Goal: Transaction & Acquisition: Purchase product/service

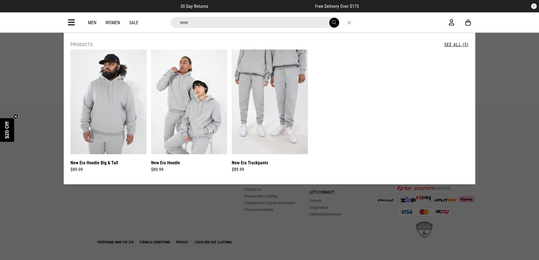
scroll to position [987, 0]
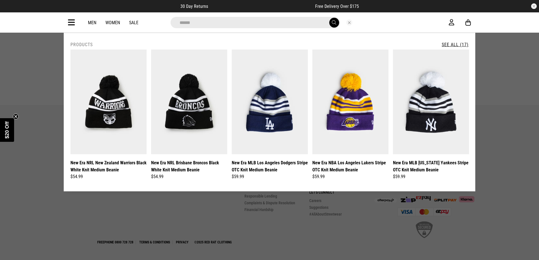
type input "******"
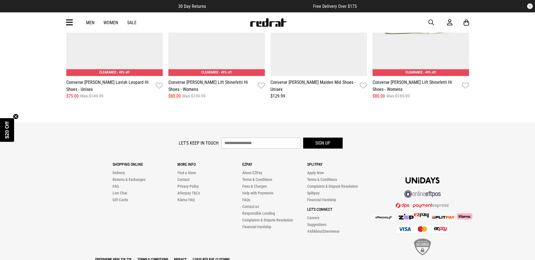
scroll to position [959, 0]
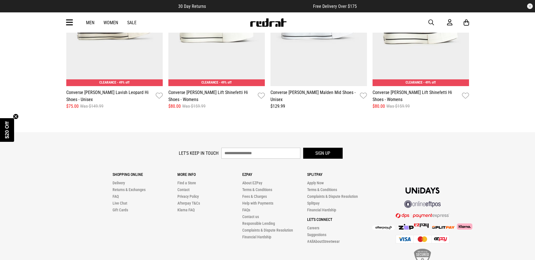
click at [267, 23] on img at bounding box center [267, 22] width 37 height 8
